Goal: Ask a question

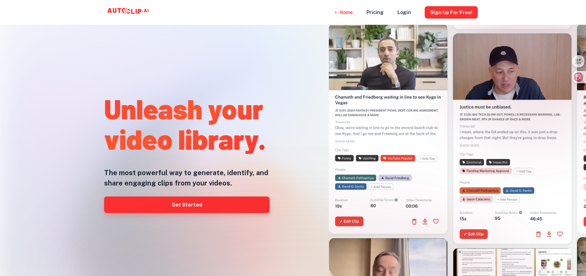
click at [205, 212] on link "Get Started" at bounding box center [186, 205] width 165 height 17
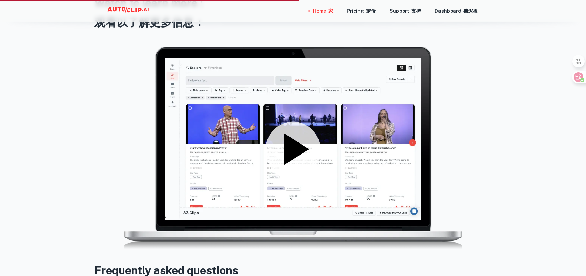
scroll to position [999, 0]
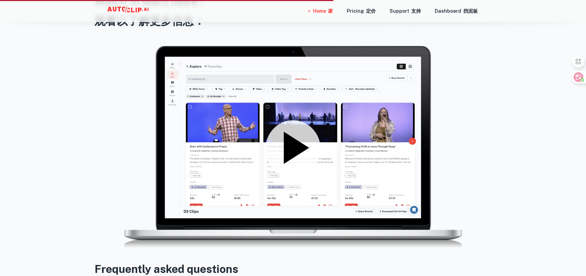
click at [313, 143] on icon at bounding box center [292, 148] width 55 height 55
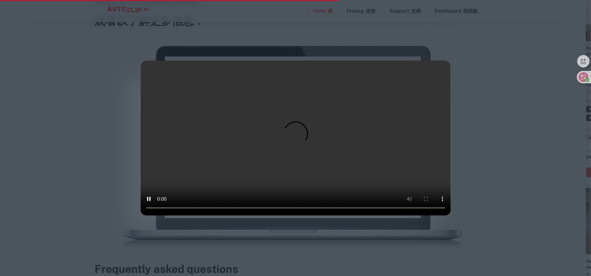
click at [504, 124] on div at bounding box center [295, 138] width 591 height 276
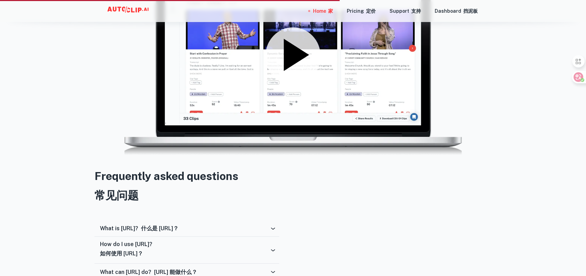
scroll to position [1171, 0]
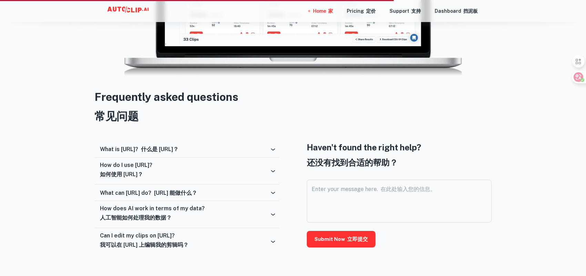
click at [178, 149] on font "什么是 [URL]？" at bounding box center [160, 149] width 38 height 7
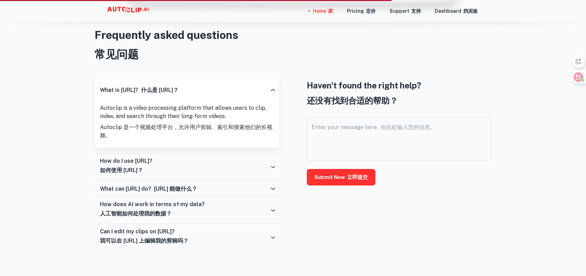
scroll to position [1240, 0]
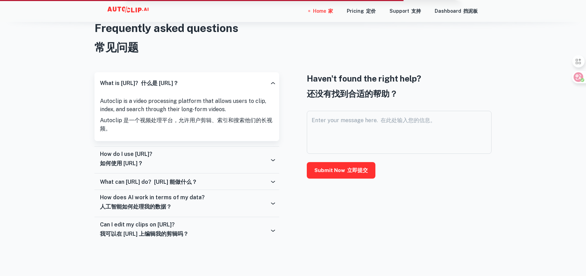
click at [224, 152] on div "How do I use [URL]? 如何使用 [URL]？" at bounding box center [184, 160] width 169 height 19
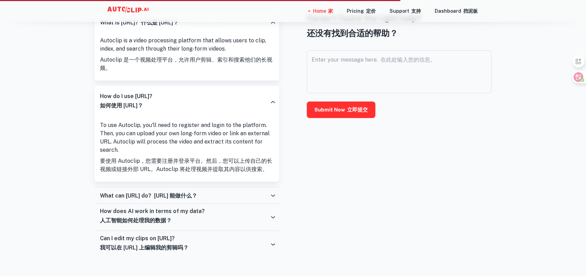
scroll to position [1309, 0]
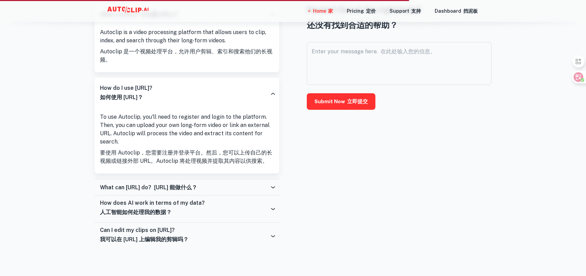
click at [217, 206] on div "How does AI work in terms of my data? 人工智能如何处理我的数据？" at bounding box center [184, 209] width 169 height 19
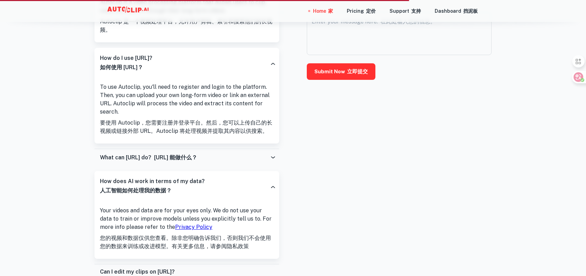
scroll to position [1378, 0]
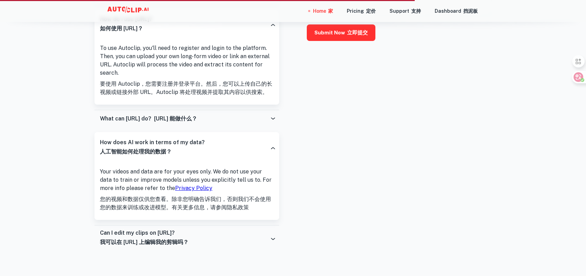
click at [315, 143] on div "Haven't found the right help? 还没有找到合适的帮助？ Enter your message here. 在此处输入您的信息。 x…" at bounding box center [399, 94] width 185 height 318
